Goal: Task Accomplishment & Management: Manage account settings

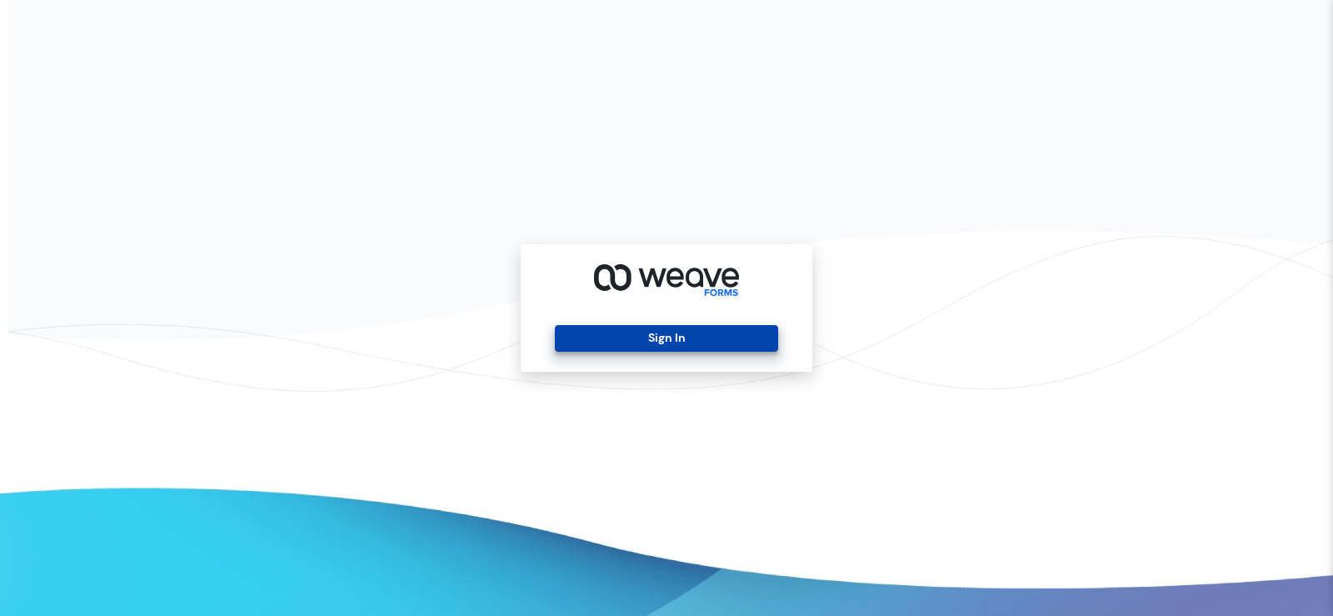
click at [775, 351] on button "Sign In" at bounding box center [666, 338] width 222 height 27
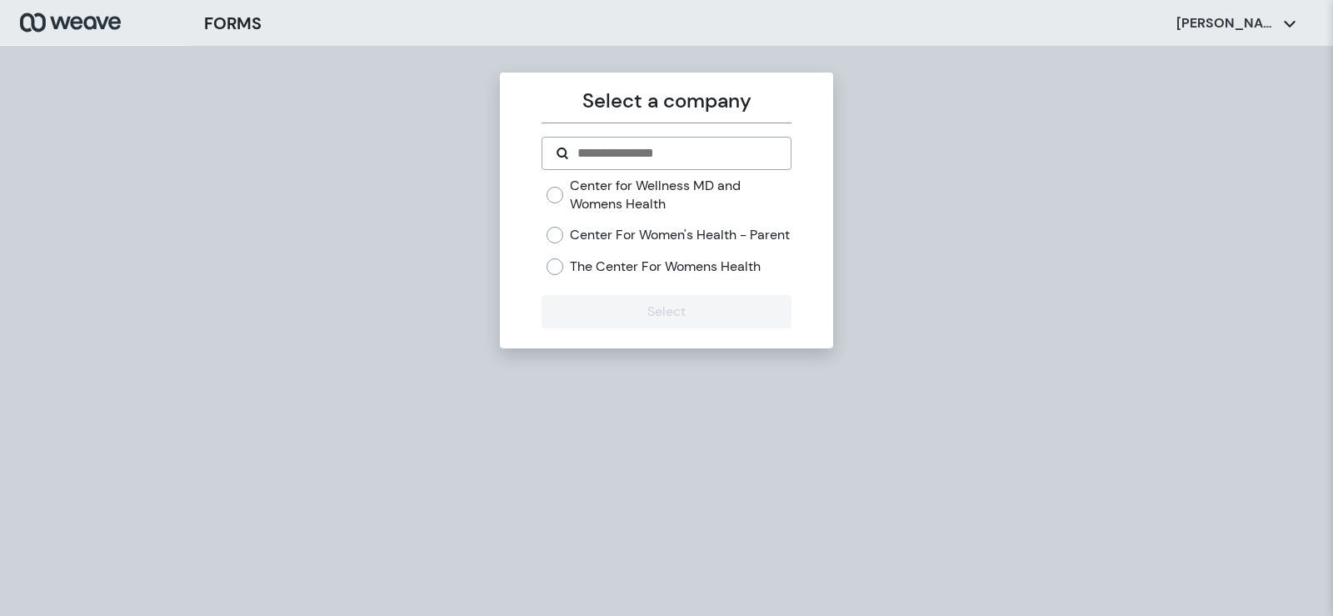
click at [602, 201] on label "Center for Wellness MD and Womens Health" at bounding box center [680, 195] width 221 height 36
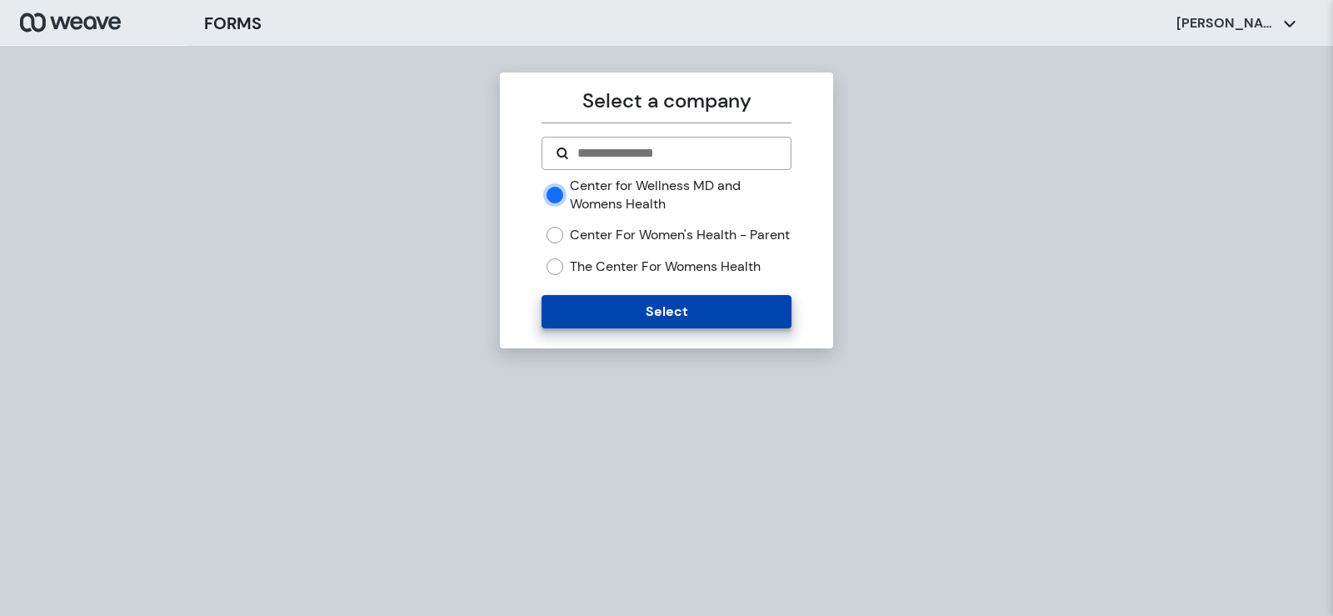
click at [566, 318] on button "Select" at bounding box center [666, 311] width 249 height 33
